Goal: Entertainment & Leisure: Browse casually

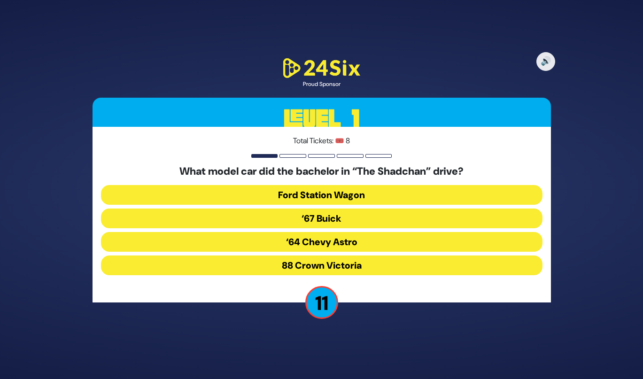
click at [259, 222] on button "‘67 Buick" at bounding box center [321, 218] width 441 height 20
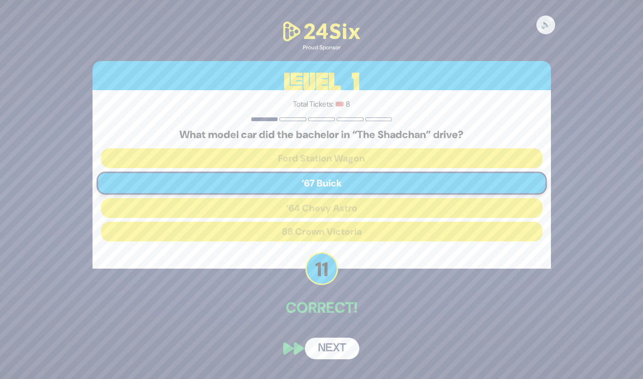
click at [318, 347] on button "Next" at bounding box center [332, 348] width 54 height 22
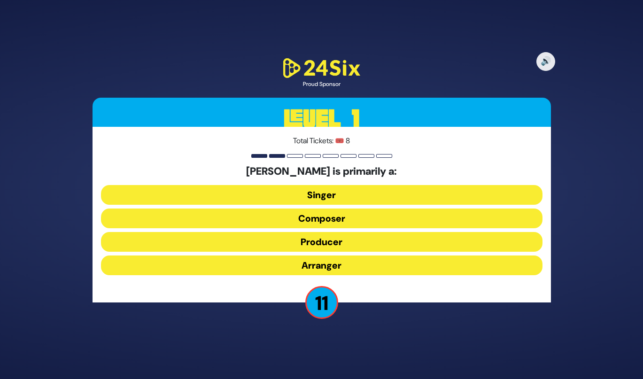
click at [289, 244] on button "Producer" at bounding box center [321, 242] width 441 height 20
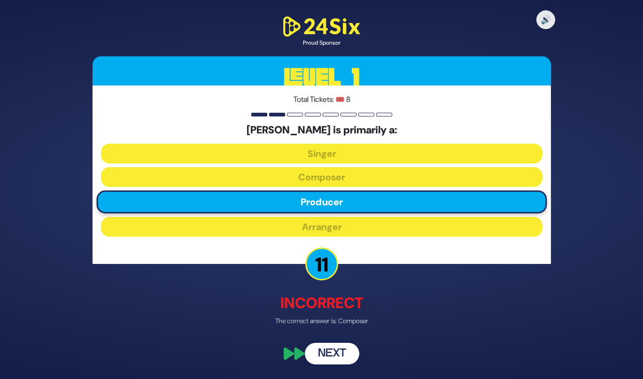
click at [322, 349] on button "Next" at bounding box center [332, 354] width 54 height 22
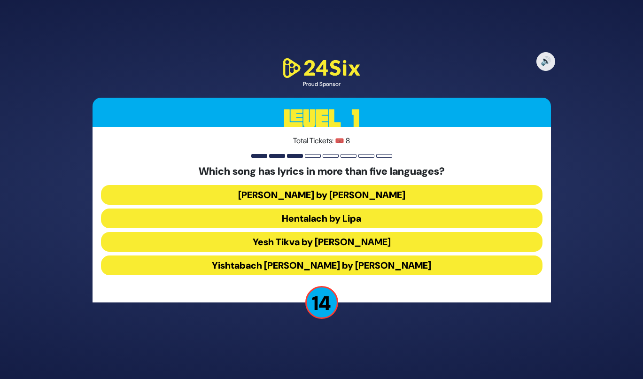
click at [267, 211] on button "Hentalach by Lipa" at bounding box center [321, 218] width 441 height 20
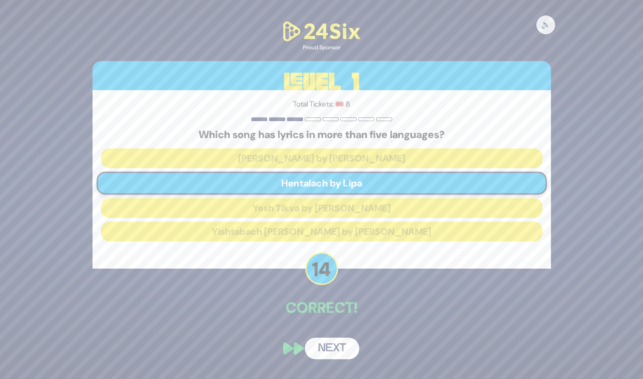
click at [327, 354] on button "Next" at bounding box center [332, 348] width 54 height 22
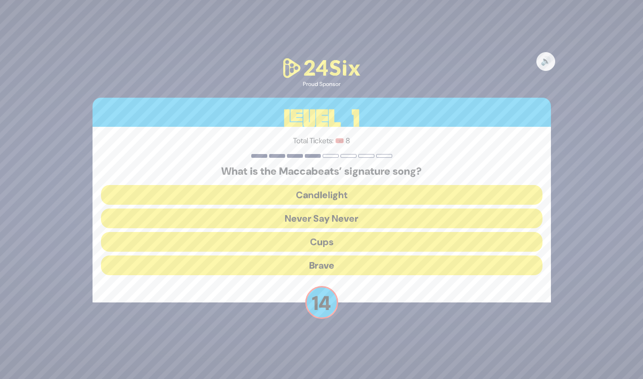
click at [254, 201] on button "Candlelight" at bounding box center [321, 195] width 441 height 20
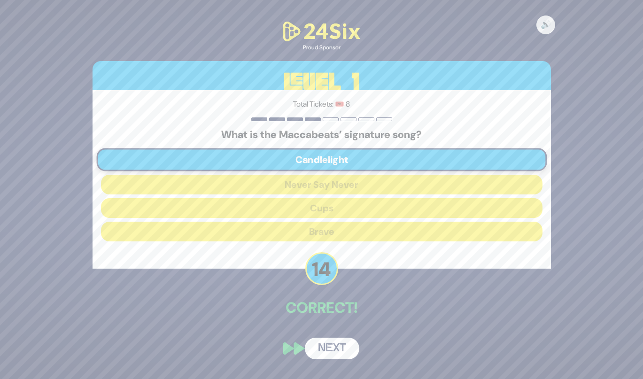
click at [314, 344] on button "Next" at bounding box center [332, 348] width 54 height 22
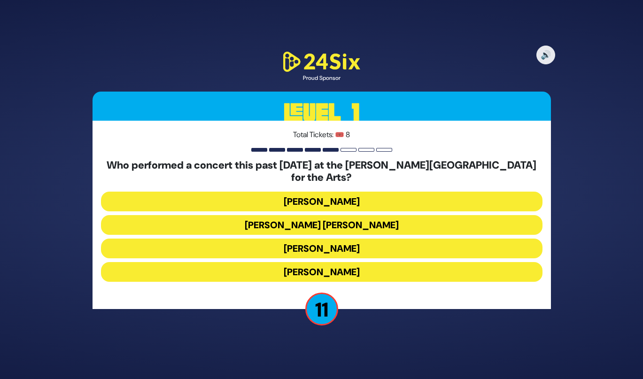
click at [277, 265] on button "[PERSON_NAME]" at bounding box center [321, 272] width 441 height 20
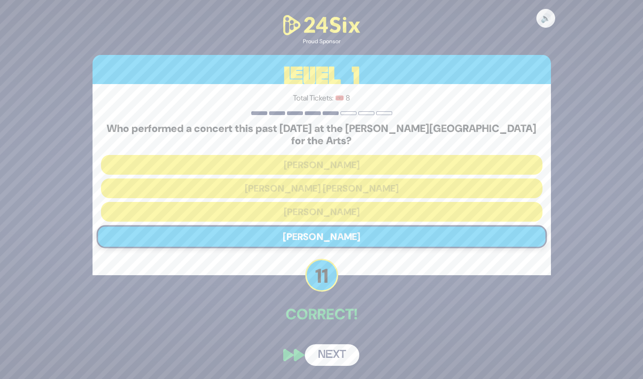
click at [321, 349] on button "Next" at bounding box center [332, 355] width 54 height 22
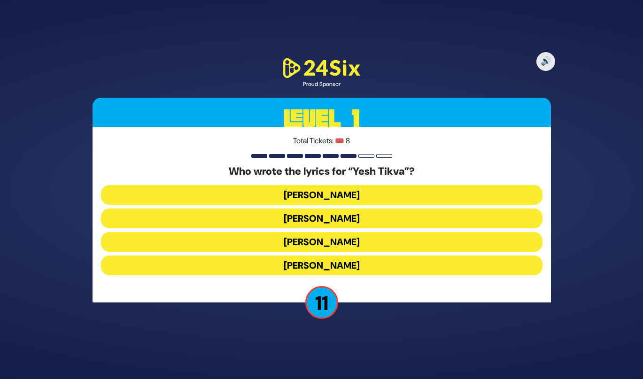
click at [295, 227] on button "[PERSON_NAME]" at bounding box center [321, 218] width 441 height 20
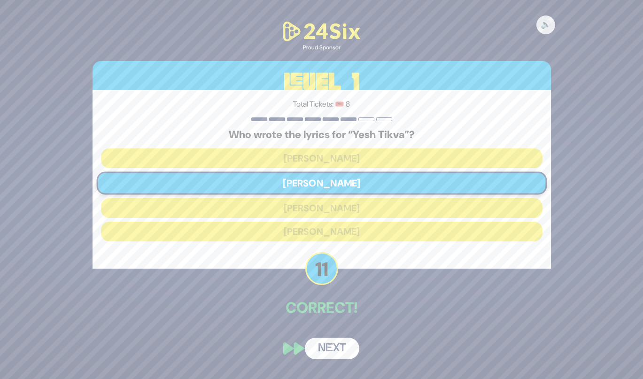
click at [332, 342] on button "Next" at bounding box center [332, 348] width 54 height 22
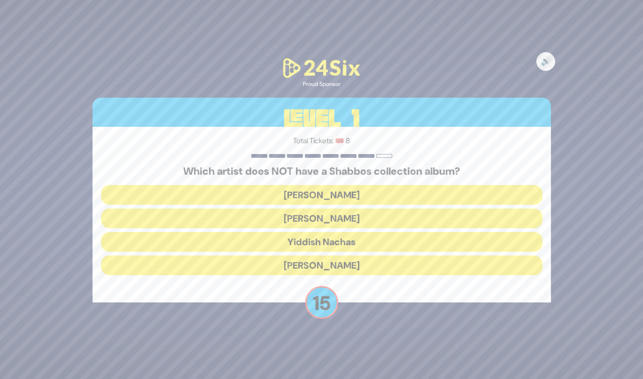
click at [329, 342] on div "🔊 Proud Sponsor Level 1 Total Tickets: 🎟️ 8 Which artist does NOT have a Shabbo…" at bounding box center [321, 189] width 643 height 379
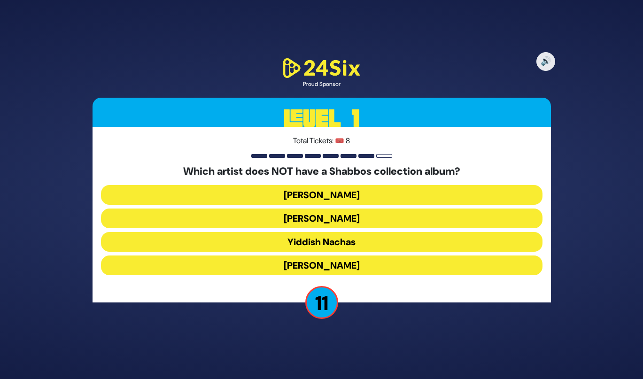
click at [293, 281] on div "Total Tickets: 🎟️ 8 Which artist does NOT have a Shabbos collection album? [PER…" at bounding box center [321, 215] width 458 height 176
click at [294, 270] on button "[PERSON_NAME]" at bounding box center [321, 265] width 441 height 20
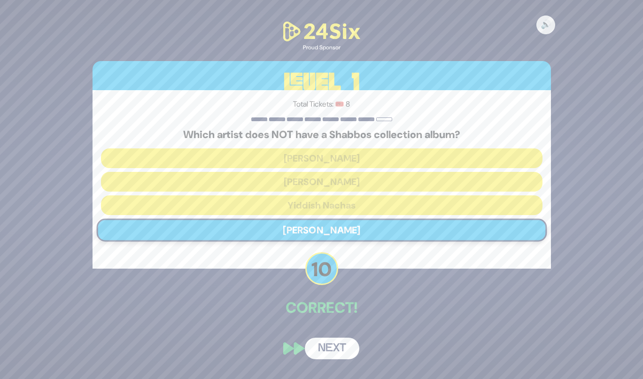
click at [319, 345] on button "Next" at bounding box center [332, 348] width 54 height 22
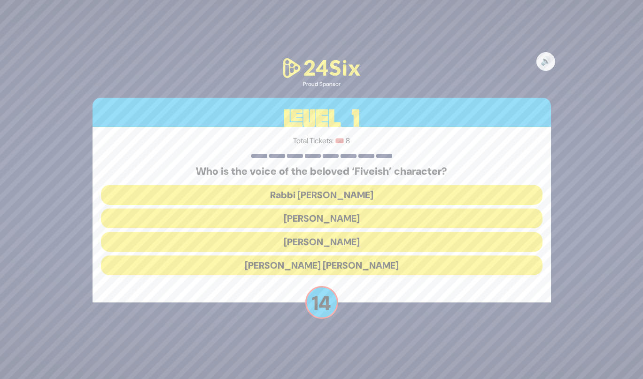
click at [292, 246] on button "[PERSON_NAME]" at bounding box center [321, 242] width 441 height 20
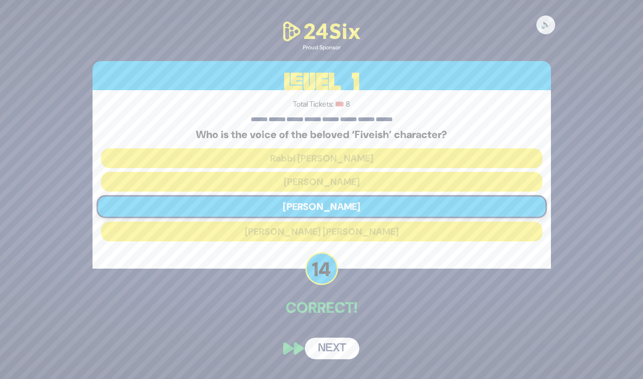
click at [322, 353] on button "Next" at bounding box center [332, 348] width 54 height 22
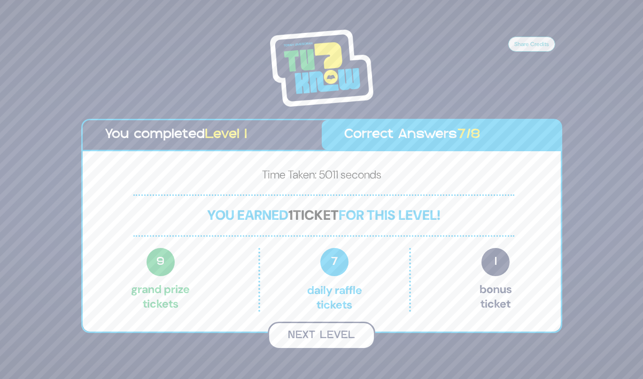
click at [325, 332] on button "Next Level" at bounding box center [321, 335] width 107 height 28
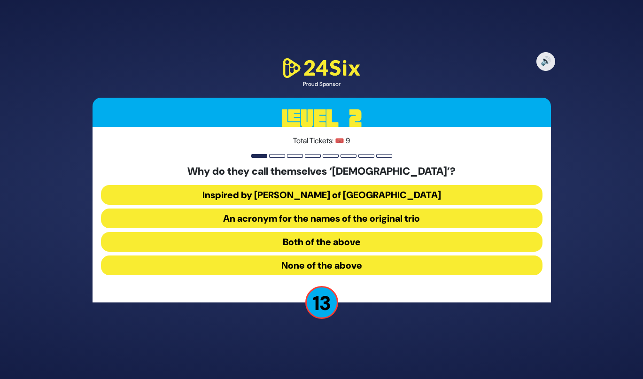
click at [292, 239] on button "Both of the above" at bounding box center [321, 242] width 441 height 20
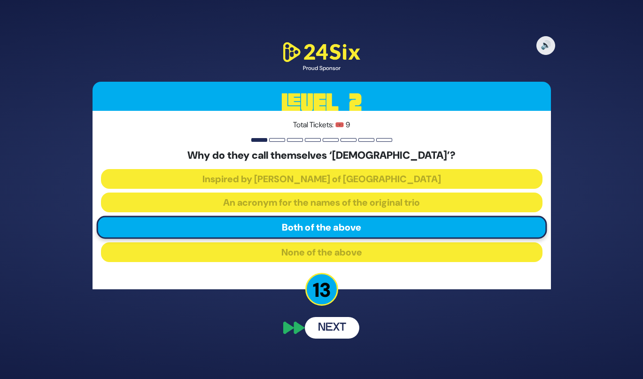
click at [318, 334] on button "Next" at bounding box center [332, 328] width 54 height 22
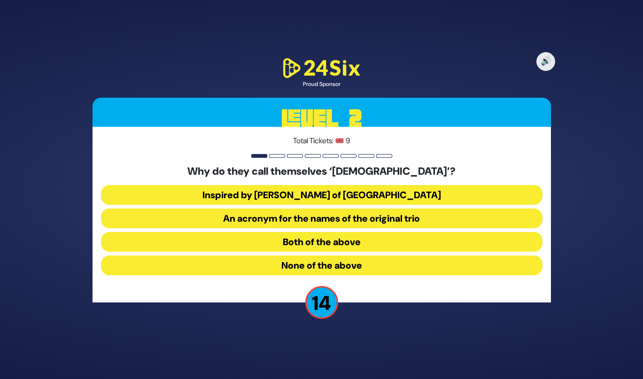
click at [287, 245] on button "Both of the above" at bounding box center [321, 242] width 441 height 20
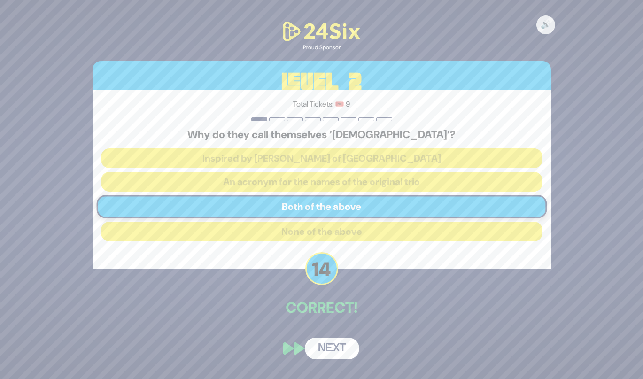
click at [317, 347] on button "Next" at bounding box center [332, 348] width 54 height 22
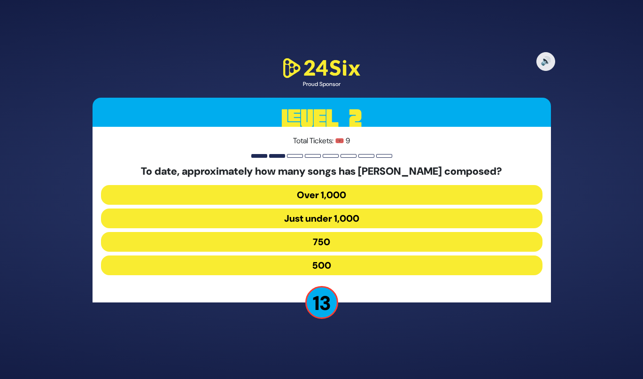
click at [293, 201] on button "Over 1,000" at bounding box center [321, 195] width 441 height 20
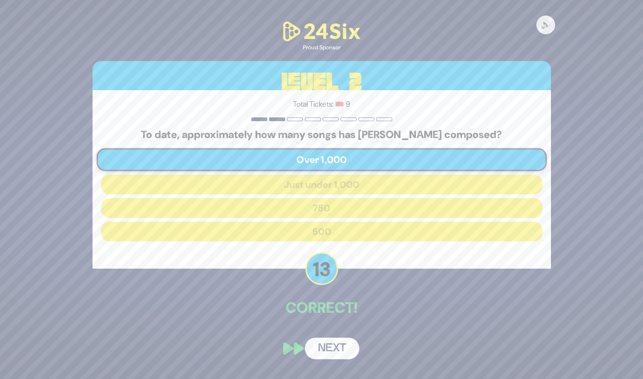
click at [323, 352] on button "Next" at bounding box center [332, 348] width 54 height 22
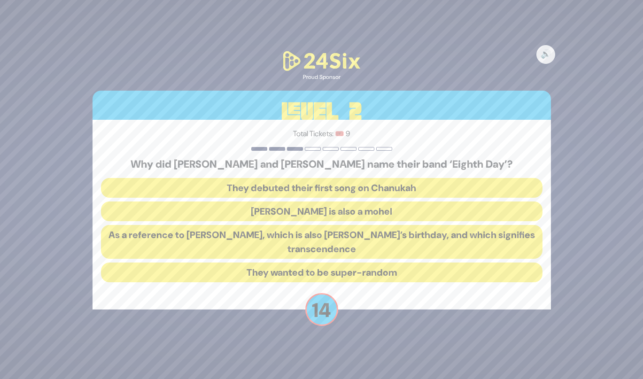
click at [304, 235] on button "As a reference to [PERSON_NAME], which is also [PERSON_NAME]’s birthday, and wh…" at bounding box center [321, 242] width 441 height 34
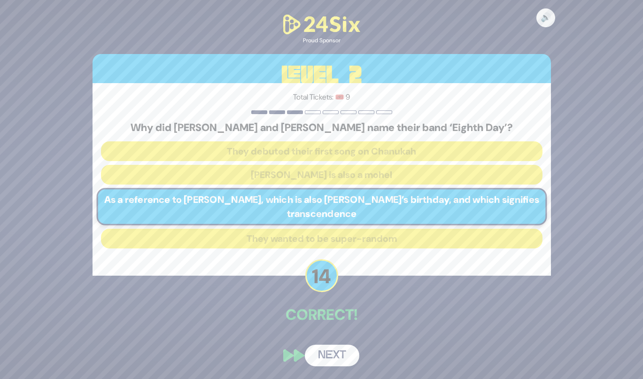
click at [325, 345] on button "Next" at bounding box center [332, 355] width 54 height 22
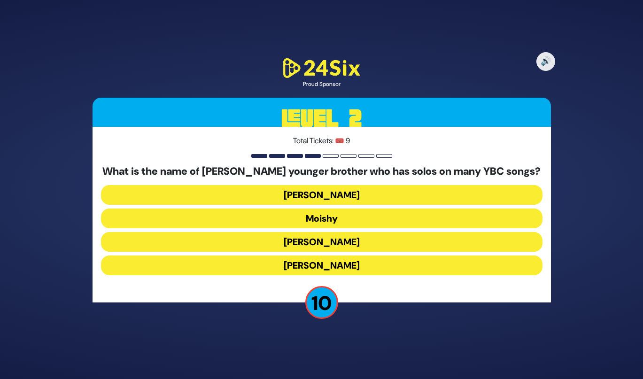
click at [307, 269] on button "[PERSON_NAME]" at bounding box center [321, 265] width 441 height 20
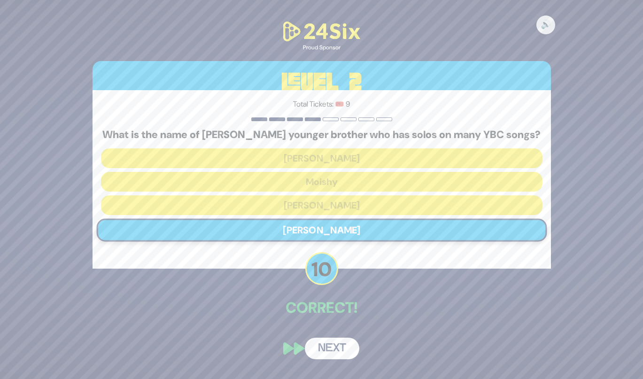
click at [324, 352] on button "Next" at bounding box center [332, 348] width 54 height 22
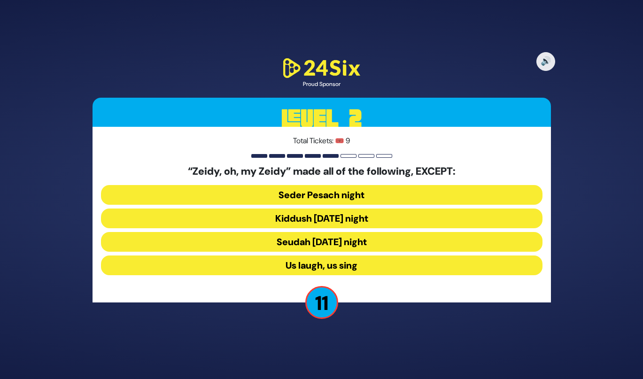
click at [322, 251] on button "Seudah [DATE] night" at bounding box center [321, 242] width 441 height 20
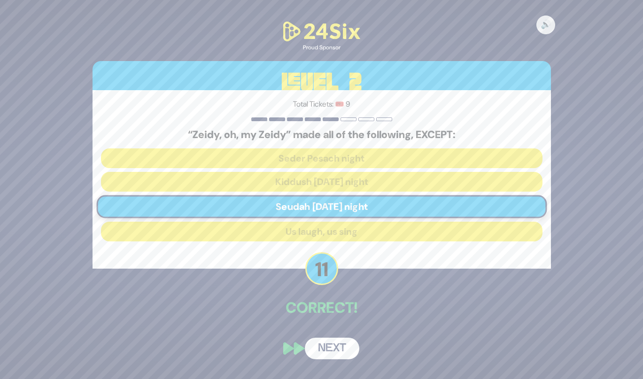
click at [335, 349] on button "Next" at bounding box center [332, 348] width 54 height 22
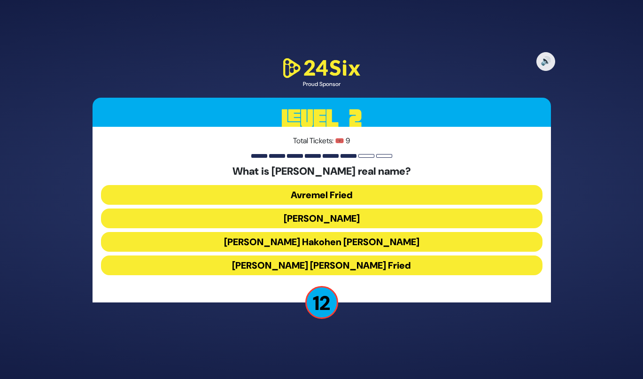
click at [305, 250] on button "[PERSON_NAME] Hakohen [PERSON_NAME]" at bounding box center [321, 242] width 441 height 20
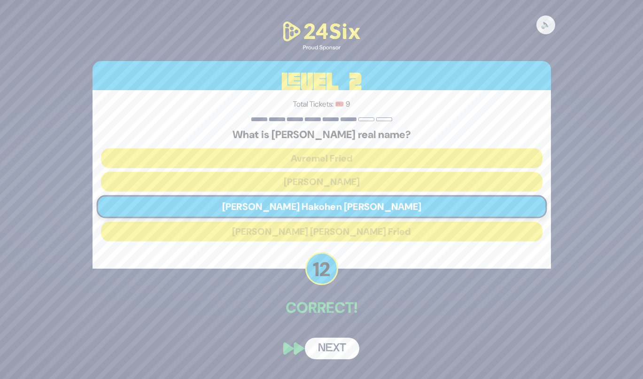
click at [328, 342] on button "Next" at bounding box center [332, 348] width 54 height 22
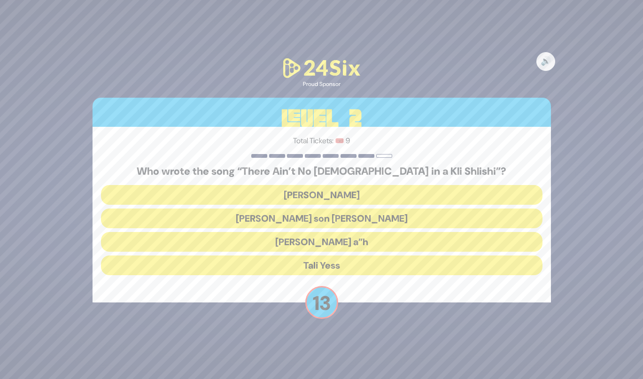
click at [329, 242] on button "[PERSON_NAME] a”h" at bounding box center [321, 242] width 441 height 20
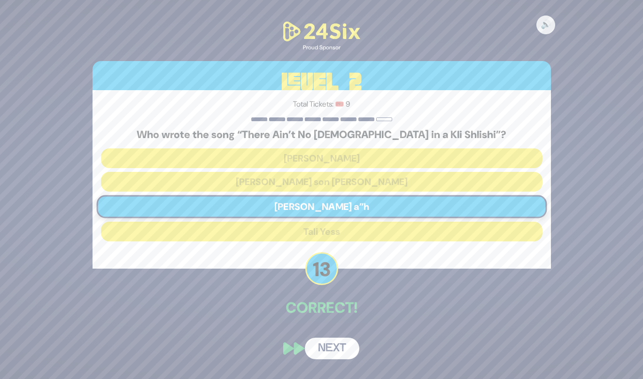
click at [337, 348] on button "Next" at bounding box center [332, 348] width 54 height 22
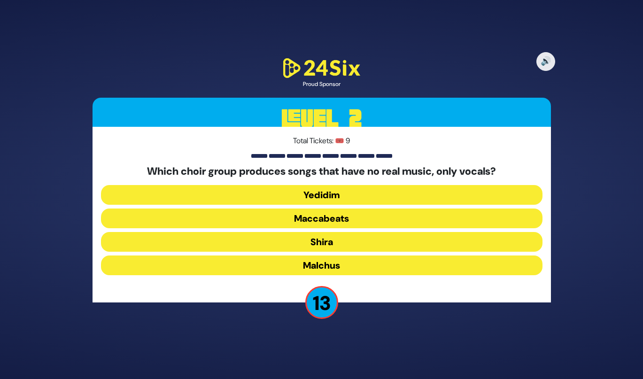
click at [318, 228] on button "Maccabeats" at bounding box center [321, 218] width 441 height 20
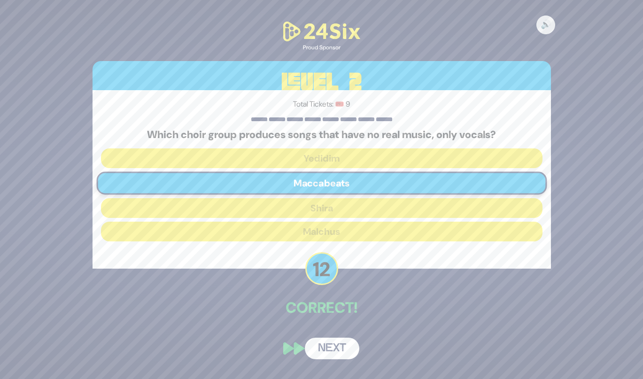
click at [335, 323] on div "🔊 Proud Sponsor Level 2 Total Tickets: 🎟️ 9 Which choir group produces songs th…" at bounding box center [321, 189] width 481 height 362
click at [338, 350] on button "Next" at bounding box center [332, 348] width 54 height 22
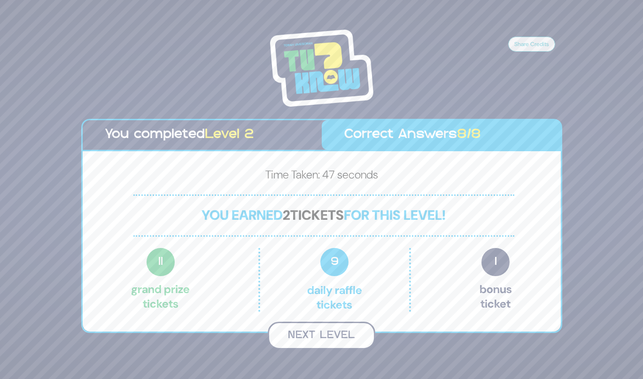
click at [330, 332] on button "Next Level" at bounding box center [321, 335] width 107 height 28
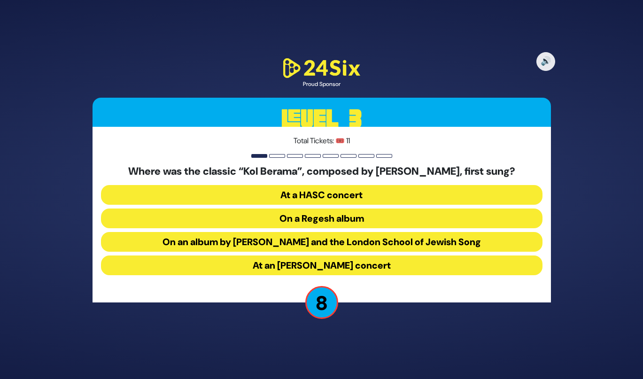
click at [307, 196] on button "At a HASC concert" at bounding box center [321, 195] width 441 height 20
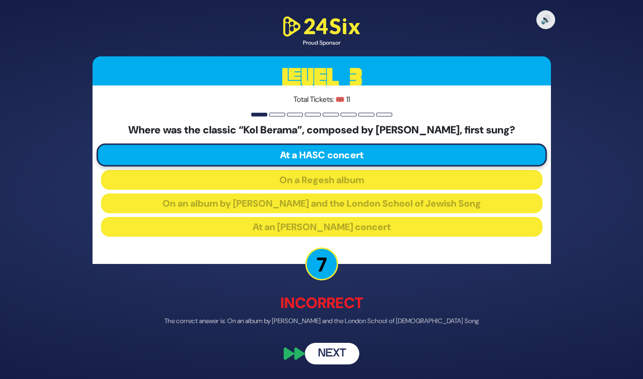
click at [329, 359] on button "Next" at bounding box center [332, 354] width 54 height 22
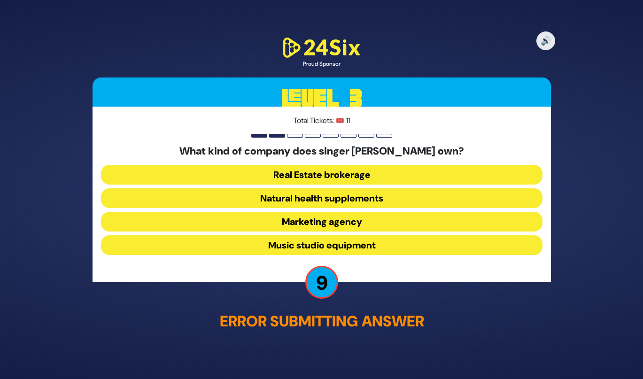
click at [292, 222] on button "Marketing agency" at bounding box center [321, 221] width 441 height 20
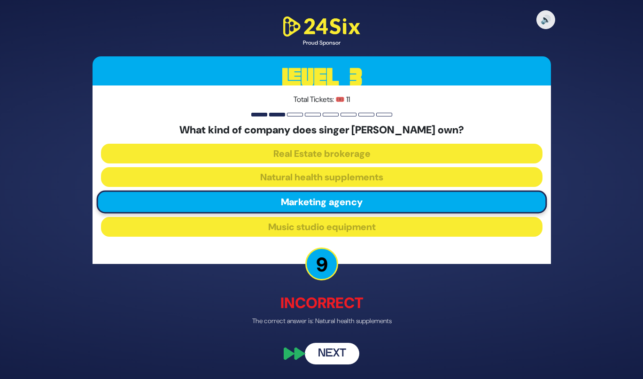
click at [321, 358] on button "Next" at bounding box center [332, 354] width 54 height 22
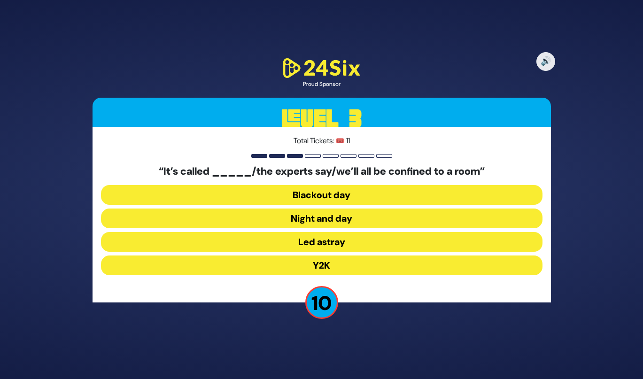
click at [315, 268] on button "Y2K" at bounding box center [321, 265] width 441 height 20
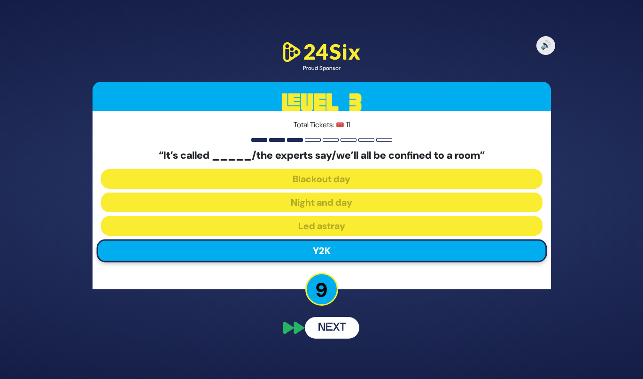
click at [325, 331] on button "Next" at bounding box center [332, 328] width 54 height 22
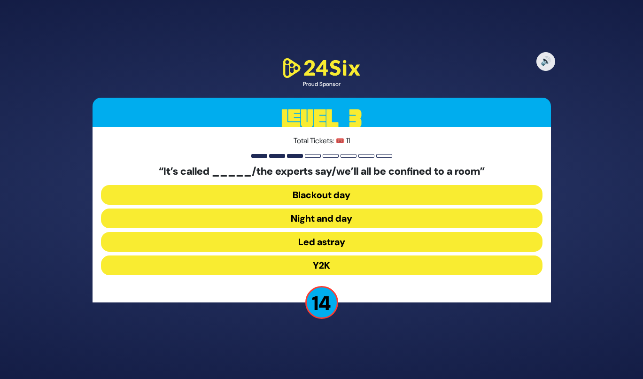
click at [318, 271] on button "Y2K" at bounding box center [321, 265] width 441 height 20
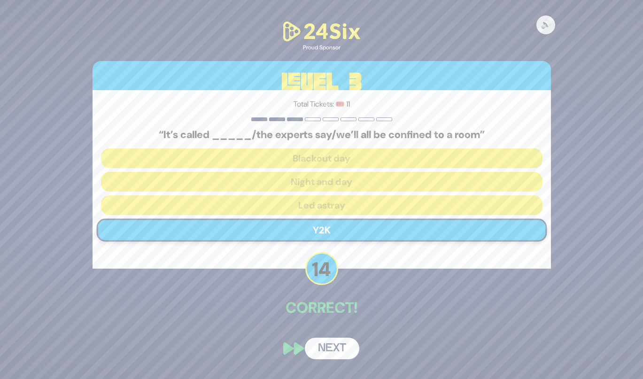
click at [339, 353] on button "Next" at bounding box center [332, 348] width 54 height 22
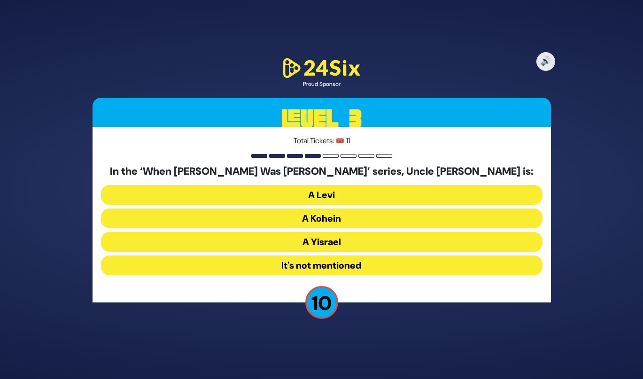
click at [328, 196] on button "A Levi" at bounding box center [321, 195] width 441 height 20
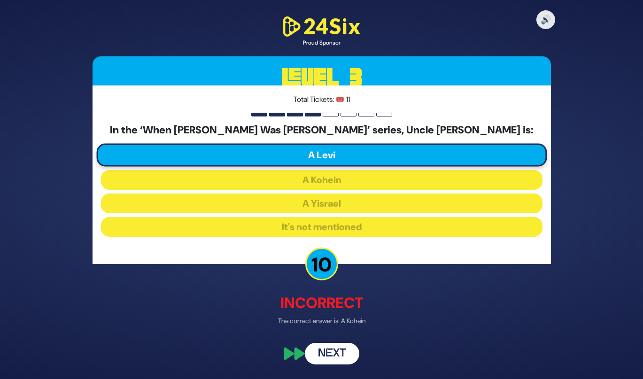
click at [344, 359] on button "Next" at bounding box center [332, 354] width 54 height 22
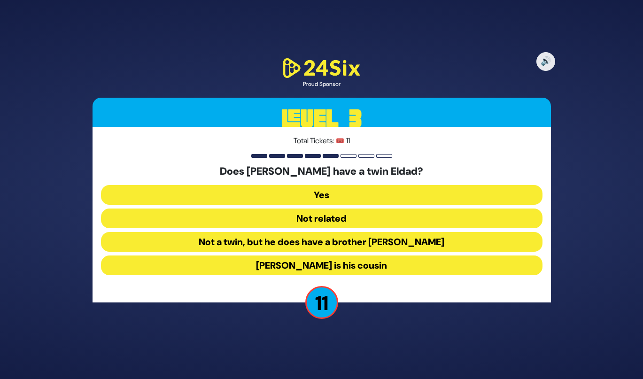
click at [314, 268] on button "[PERSON_NAME] is his cousin" at bounding box center [321, 265] width 441 height 20
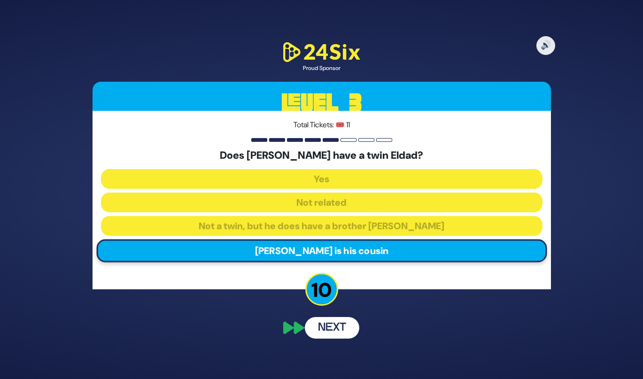
click at [321, 335] on button "Next" at bounding box center [332, 328] width 54 height 22
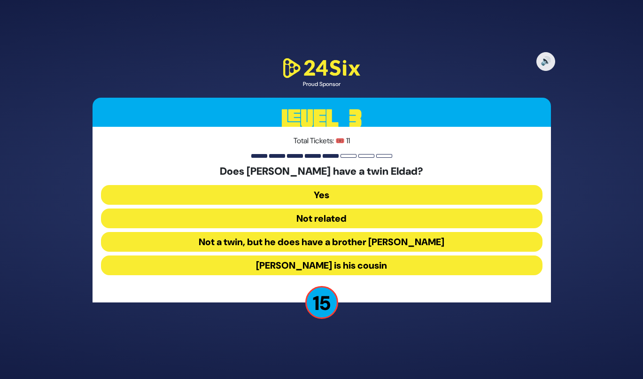
click at [314, 273] on button "[PERSON_NAME] is his cousin" at bounding box center [321, 265] width 441 height 20
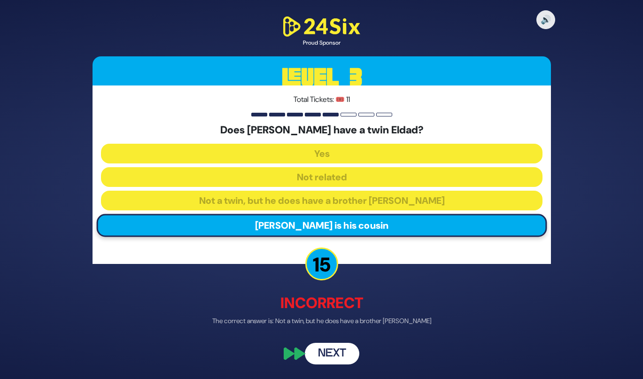
click at [329, 348] on button "Next" at bounding box center [332, 354] width 54 height 22
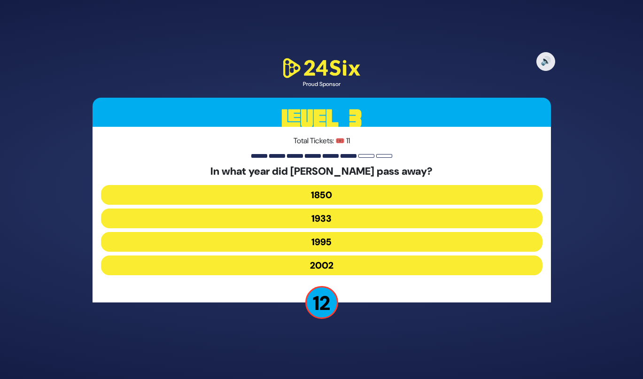
click at [319, 258] on button "2002" at bounding box center [321, 265] width 441 height 20
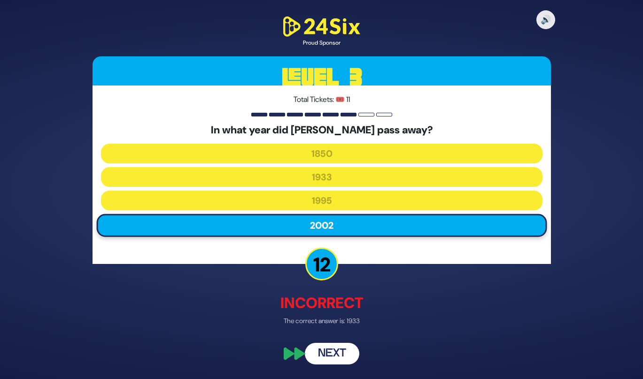
click at [331, 356] on button "Next" at bounding box center [332, 354] width 54 height 22
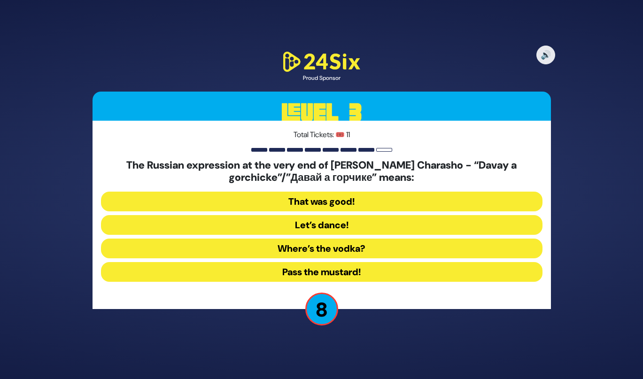
click at [308, 203] on button "That was good!" at bounding box center [321, 201] width 441 height 20
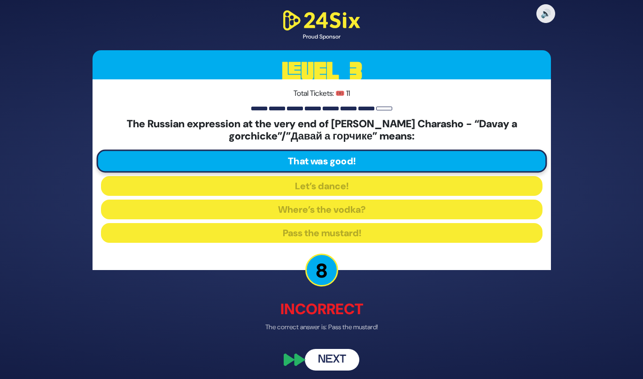
click at [340, 365] on button "Next" at bounding box center [332, 360] width 54 height 22
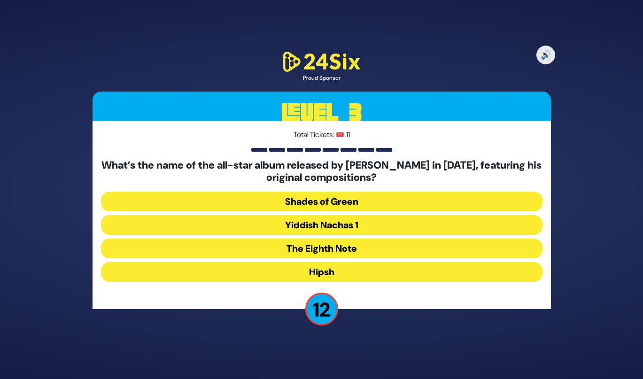
click at [327, 258] on div "What’s the name of the all-star album released by [PERSON_NAME] in [DATE], feat…" at bounding box center [321, 222] width 441 height 126
click at [327, 251] on button "The Eighth Note" at bounding box center [321, 248] width 441 height 20
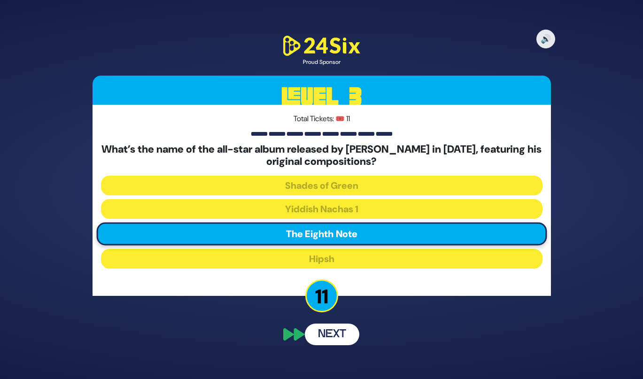
click at [333, 342] on button "Next" at bounding box center [332, 334] width 54 height 22
